Goal: Find specific page/section: Find specific page/section

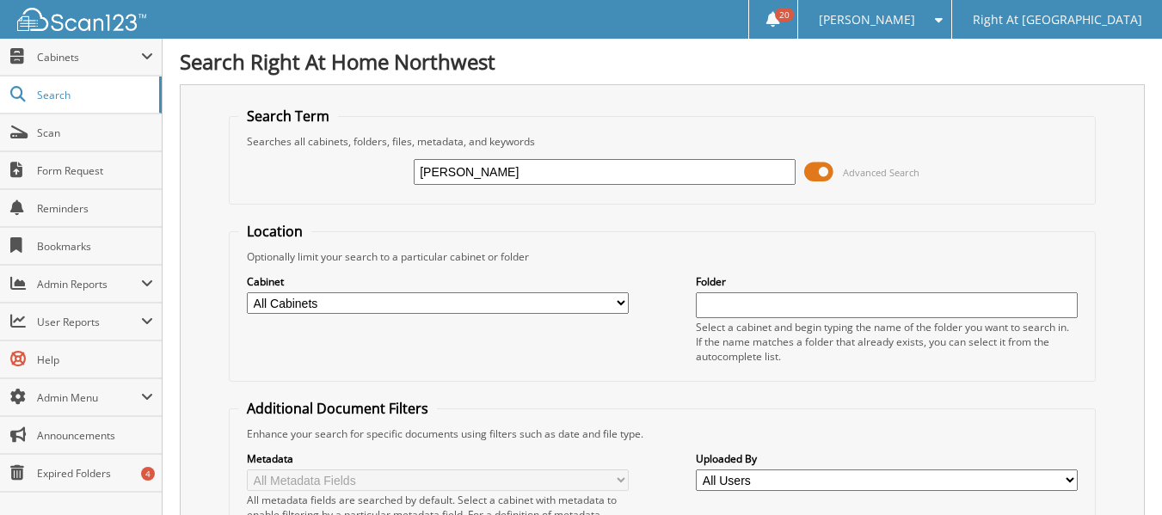
type input "[PERSON_NAME]"
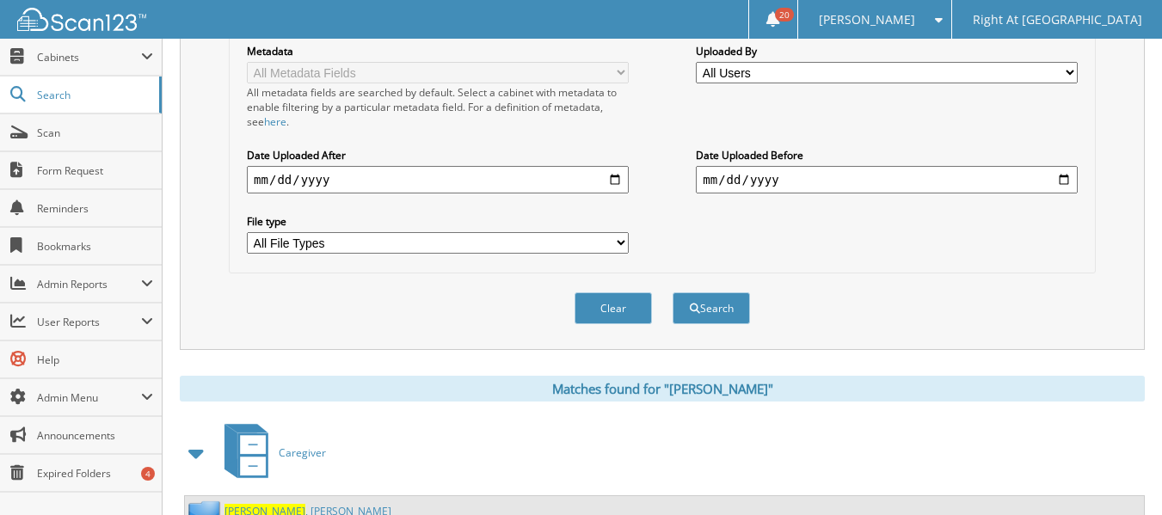
scroll to position [516, 0]
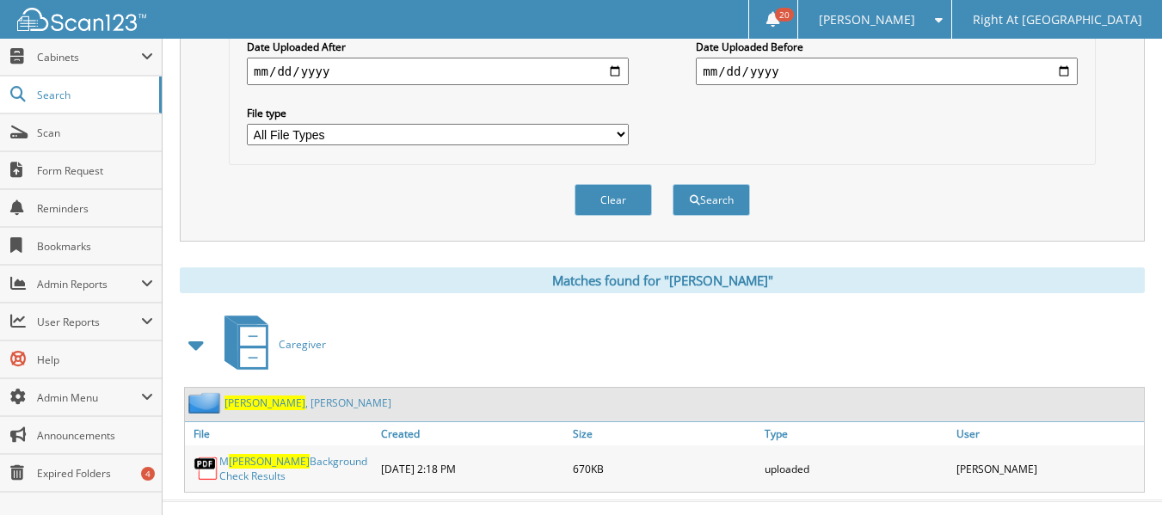
click at [262, 401] on span "[PERSON_NAME]" at bounding box center [265, 403] width 81 height 15
